Goal: Information Seeking & Learning: Learn about a topic

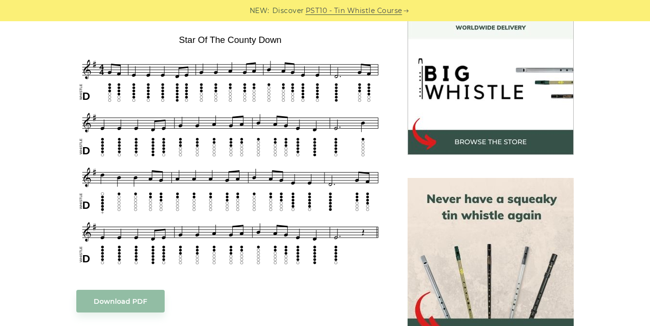
scroll to position [277, 0]
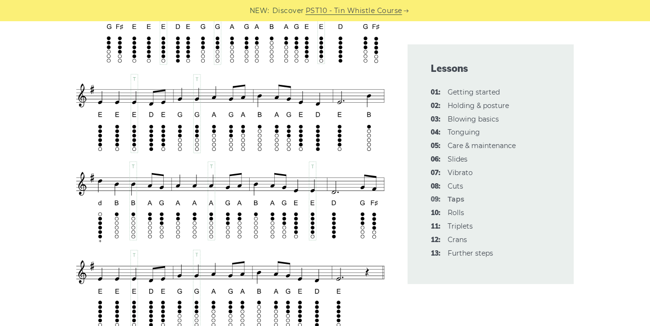
scroll to position [1791, 0]
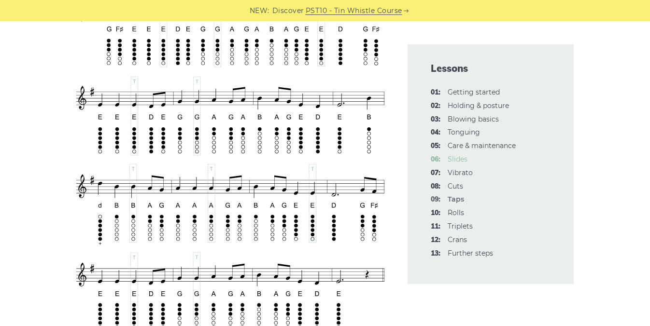
click at [454, 162] on link "06: Slides" at bounding box center [458, 159] width 20 height 9
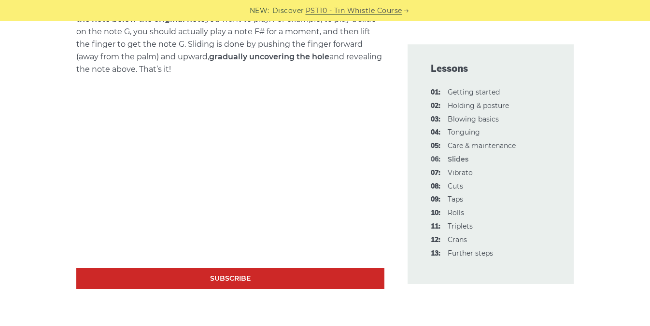
scroll to position [448, 0]
